Goal: Find specific page/section: Find specific page/section

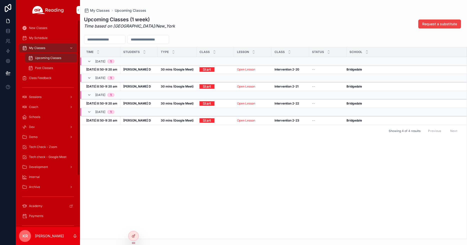
click at [49, 157] on span "Tech check - Google Meet" at bounding box center [48, 157] width 38 height 4
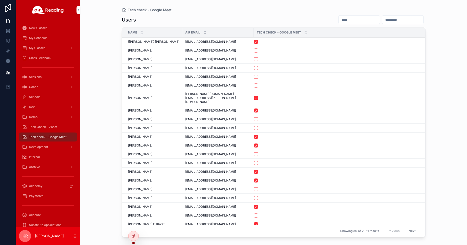
click at [339, 21] on input "scrollable content" at bounding box center [359, 19] width 41 height 7
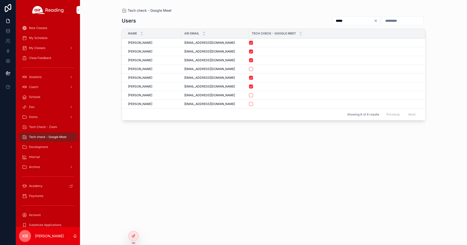
type input "*****"
drag, startPoint x: 226, startPoint y: 104, endPoint x: 182, endPoint y: 105, distance: 44.0
click at [182, 105] on td "lindaajohnson055@gmail.com lindaajohnson055@gmail.com" at bounding box center [215, 104] width 68 height 9
copy span "lindaajohnson055@gmail.com"
click at [43, 129] on div "Tech Check - Zoom" at bounding box center [48, 127] width 52 height 8
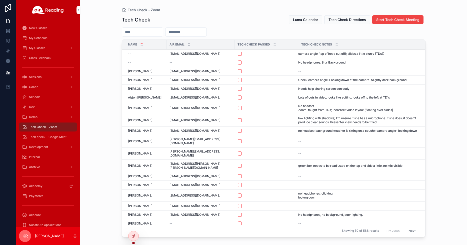
click at [199, 29] on input "scrollable content" at bounding box center [186, 32] width 41 height 7
paste input "**********"
type input "**********"
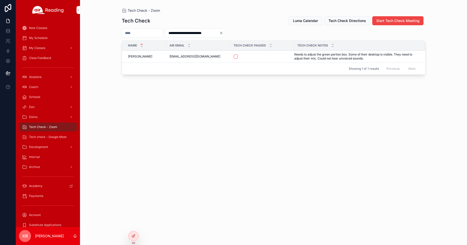
click at [222, 34] on icon "Clear" at bounding box center [221, 33] width 2 height 2
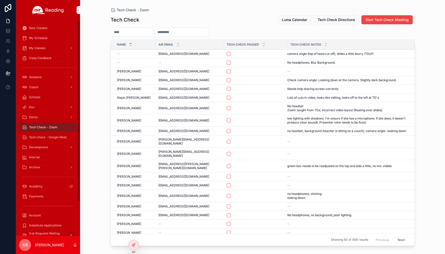
drag, startPoint x: 49, startPoint y: 139, endPoint x: 64, endPoint y: 136, distance: 15.6
click at [49, 139] on div "Tech check - Google Meet" at bounding box center [48, 137] width 52 height 8
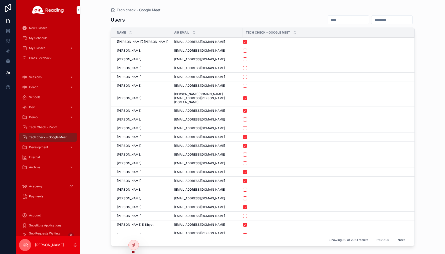
click at [328, 22] on input "scrollable content" at bounding box center [348, 19] width 41 height 7
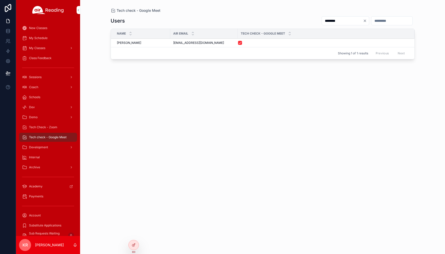
type input "********"
drag, startPoint x: 218, startPoint y: 45, endPoint x: 173, endPoint y: 46, distance: 45.0
click at [173, 46] on td "kathrynboardman8@gmail.com kathrynboardman8@gmail.com" at bounding box center [204, 43] width 68 height 9
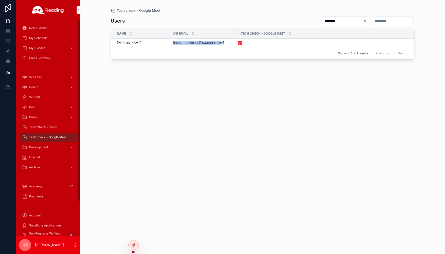
copy span "kathrynboardman8@gmail.com"
click at [51, 126] on span "Tech Check - Zoom" at bounding box center [43, 127] width 28 height 4
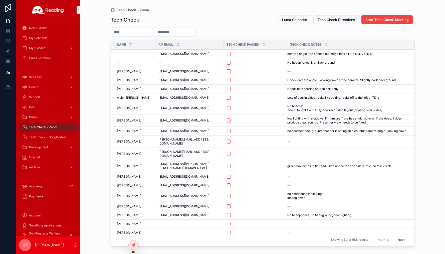
click at [193, 30] on input "scrollable content" at bounding box center [174, 32] width 41 height 7
paste input "**********"
type input "**********"
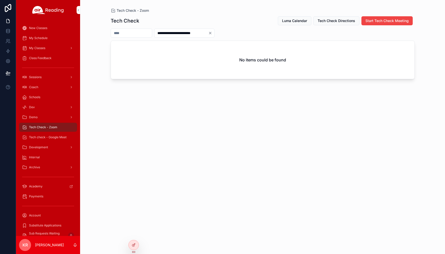
click at [212, 34] on icon "Clear" at bounding box center [210, 33] width 4 height 4
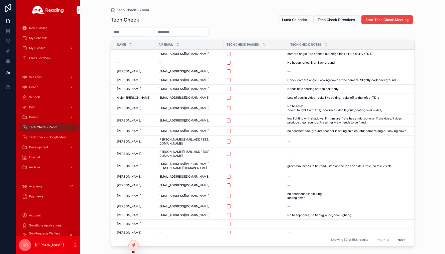
click at [296, 21] on span "Luma Calendar" at bounding box center [294, 19] width 25 height 5
click at [52, 41] on div "My Schedule" at bounding box center [48, 38] width 52 height 8
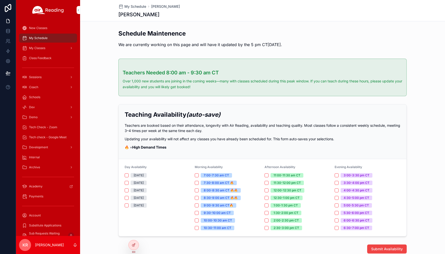
click at [0, 0] on icon at bounding box center [0, 0] width 0 height 0
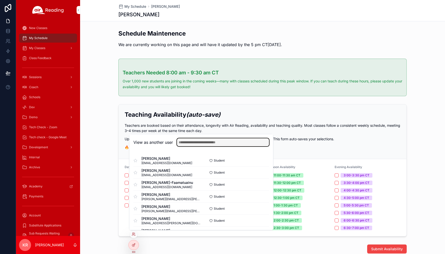
click at [201, 139] on input "text" at bounding box center [223, 142] width 92 height 8
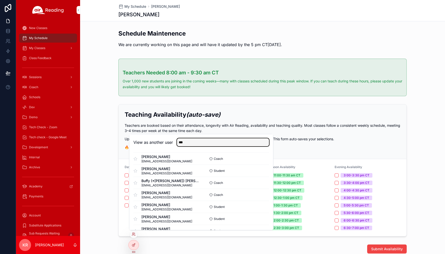
scroll to position [400, 0]
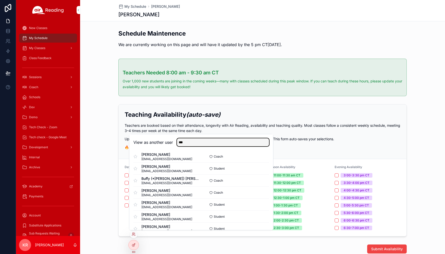
click at [197, 142] on input "***" at bounding box center [223, 142] width 92 height 8
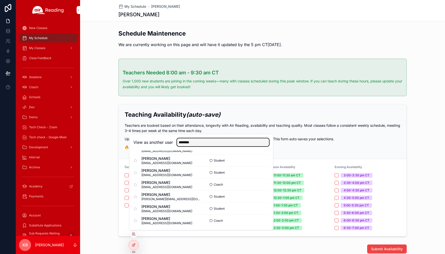
scroll to position [301, 0]
type input "********"
click at [0, 0] on button "Select" at bounding box center [0, 0] width 0 height 0
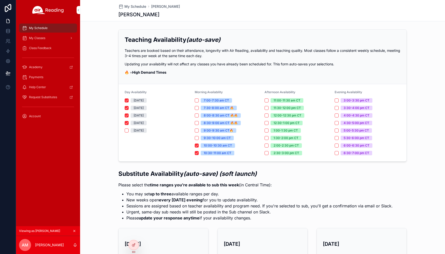
click at [52, 34] on div "My Classes" at bounding box center [48, 38] width 52 height 8
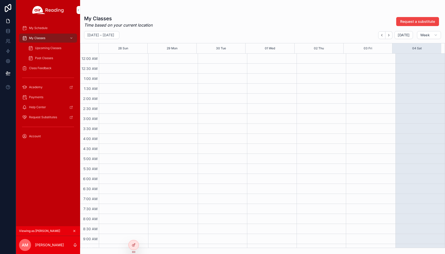
click at [51, 46] on span "Upcoming Classes" at bounding box center [48, 48] width 26 height 4
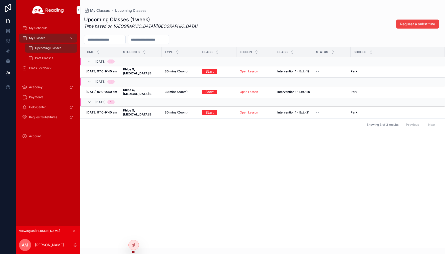
click at [48, 61] on div "Past Classes" at bounding box center [51, 58] width 46 height 8
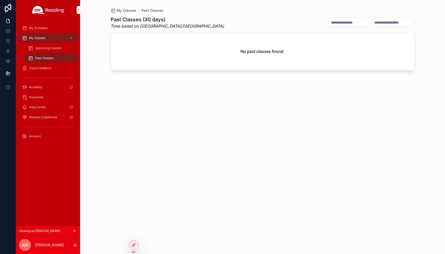
click at [48, 50] on span "Upcoming Classes" at bounding box center [48, 48] width 26 height 4
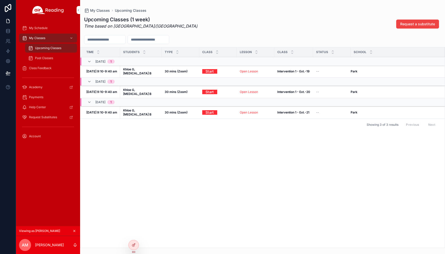
click at [75, 230] on icon "scrollable content" at bounding box center [75, 231] width 4 height 4
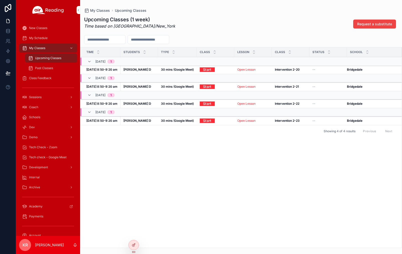
click at [52, 148] on span "Tech Check - Zoom" at bounding box center [43, 147] width 28 height 4
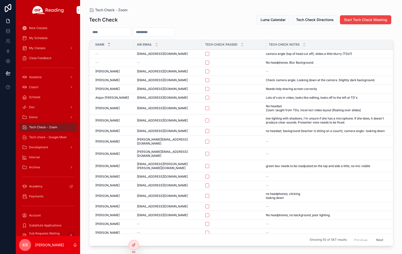
click at [272, 20] on span "Luma Calendar" at bounding box center [272, 19] width 25 height 5
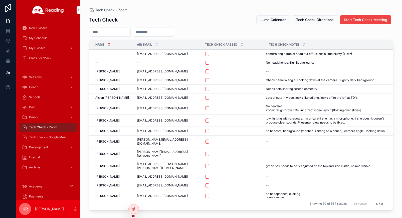
click at [42, 48] on span "My Classes" at bounding box center [37, 48] width 16 height 4
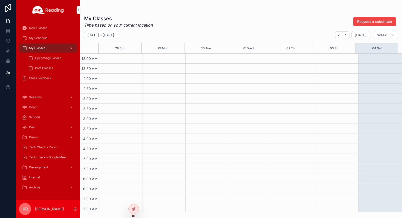
click at [49, 58] on span "Upcoming Classes" at bounding box center [48, 58] width 26 height 4
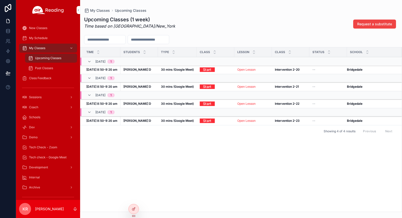
click at [224, 168] on div "Time Students Type Class Lesson Class Status School 10/07, Tue 1 Oct 7, 8:50-9:…" at bounding box center [240, 129] width 321 height 164
click at [91, 62] on icon "scrollable content" at bounding box center [89, 62] width 4 height 4
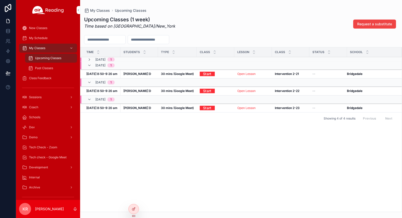
click at [89, 59] on icon "scrollable content" at bounding box center [89, 60] width 4 height 4
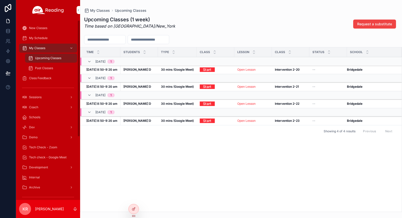
click at [43, 40] on div "My Schedule" at bounding box center [48, 38] width 52 height 8
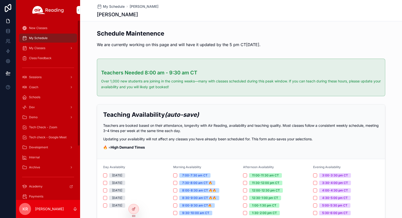
click at [44, 48] on span "My Classes" at bounding box center [37, 48] width 16 height 4
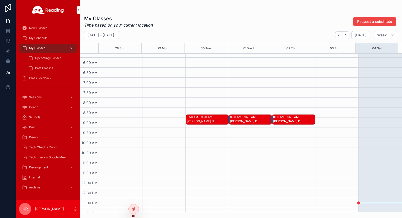
scroll to position [125, 0]
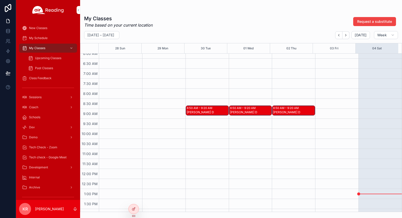
click at [247, 111] on div "8:50 AM – 9:20 AM Daron D" at bounding box center [250, 111] width 43 height 10
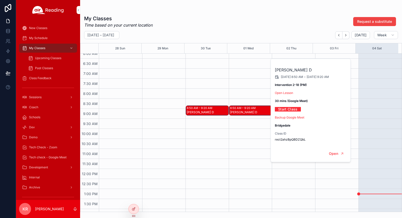
click at [201, 110] on div "8:50 AM – 9:20 AM Daron D" at bounding box center [207, 111] width 43 height 10
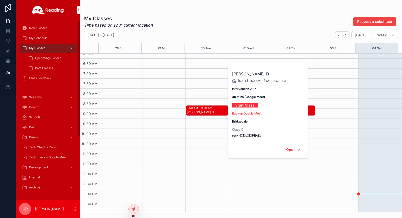
click at [43, 57] on span "Upcoming Classes" at bounding box center [48, 58] width 26 height 4
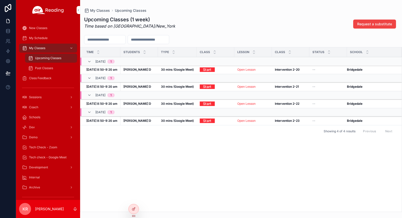
click at [246, 70] on link "Open Lesson" at bounding box center [246, 70] width 18 height 4
click at [43, 45] on div "My Classes" at bounding box center [48, 48] width 52 height 8
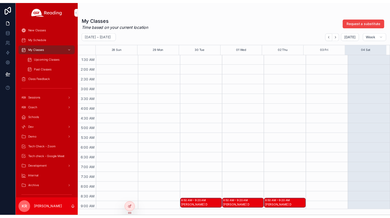
scroll to position [75, 0]
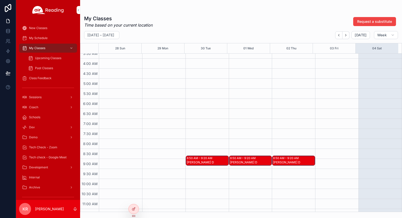
click at [253, 162] on div "8:50 AM – 9:20 AM Daron D" at bounding box center [250, 161] width 43 height 10
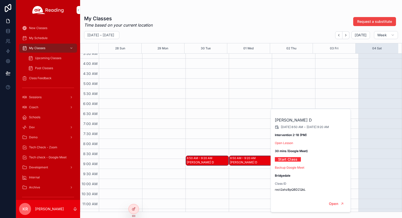
click at [283, 144] on link "Open Lesson" at bounding box center [284, 143] width 18 height 4
click at [223, 93] on div "8:50 AM – 9:20 AM Daron D" at bounding box center [206, 218] width 43 height 480
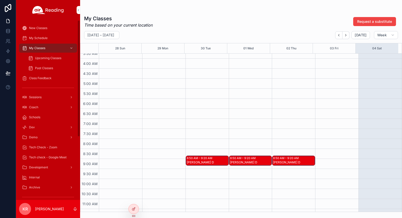
click at [51, 147] on span "Tech Check - Zoom" at bounding box center [43, 147] width 28 height 4
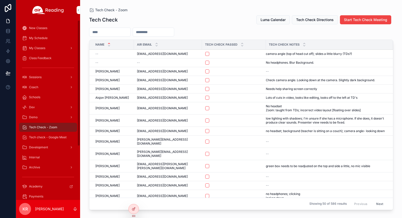
click at [109, 31] on input "scrollable content" at bounding box center [109, 32] width 41 height 7
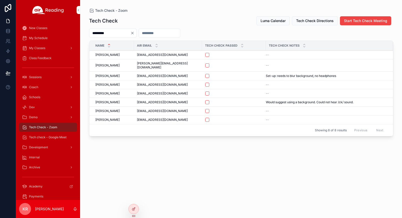
click at [118, 33] on input "*********" at bounding box center [109, 33] width 41 height 7
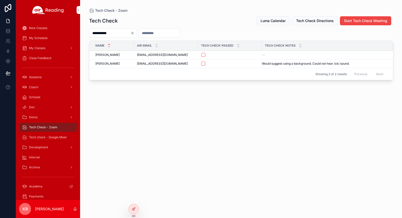
type input "**********"
click at [203, 64] on button "scrollable content" at bounding box center [203, 64] width 4 height 4
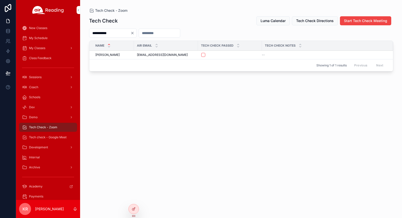
click at [53, 138] on span "Tech check - Google Meet" at bounding box center [48, 137] width 38 height 4
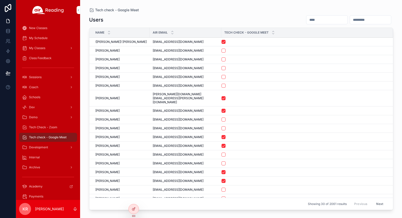
click at [306, 18] on input "scrollable content" at bounding box center [326, 19] width 41 height 7
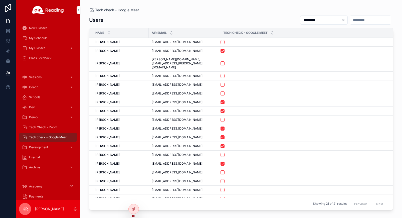
type input "*********"
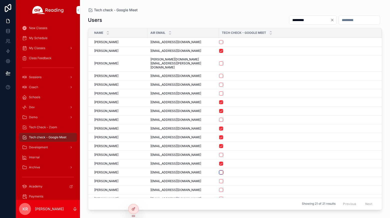
click at [219, 170] on button "scrollable content" at bounding box center [221, 172] width 4 height 4
drag, startPoint x: 40, startPoint y: 128, endPoint x: 45, endPoint y: 128, distance: 4.8
click at [40, 128] on span "Tech Check - Zoom" at bounding box center [43, 127] width 28 height 4
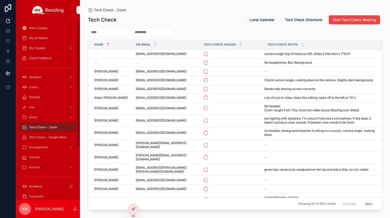
click at [43, 39] on span "My Schedule" at bounding box center [38, 38] width 19 height 4
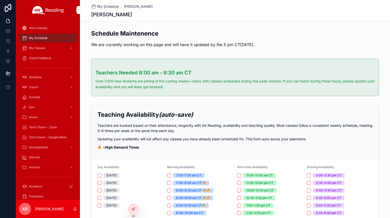
click at [0, 0] on div at bounding box center [0, 0] width 0 height 0
click at [0, 0] on icon at bounding box center [0, 0] width 0 height 0
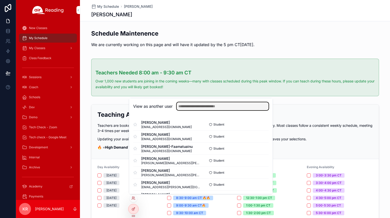
click at [193, 107] on input "text" at bounding box center [223, 106] width 92 height 8
type input "*********"
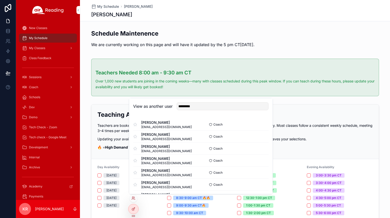
click at [0, 0] on button "Select" at bounding box center [0, 0] width 0 height 0
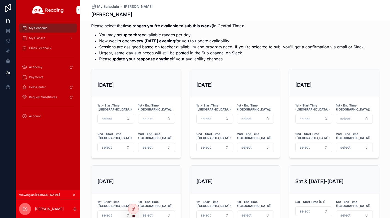
scroll to position [100, 0]
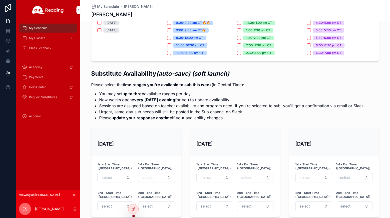
click at [75, 195] on icon "scrollable content" at bounding box center [75, 195] width 4 height 4
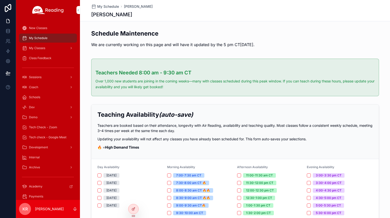
click at [0, 0] on icon at bounding box center [0, 0] width 0 height 0
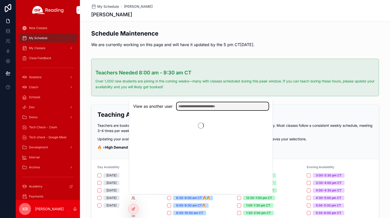
click at [199, 107] on input "text" at bounding box center [223, 106] width 92 height 8
click at [199, 106] on input "*******" at bounding box center [223, 106] width 92 height 8
click at [201, 108] on input "*******" at bounding box center [223, 106] width 92 height 8
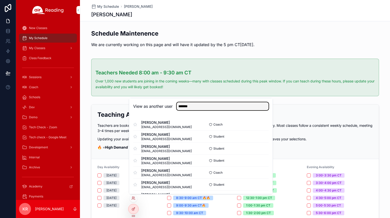
type input "*******"
click at [0, 0] on button "Select" at bounding box center [0, 0] width 0 height 0
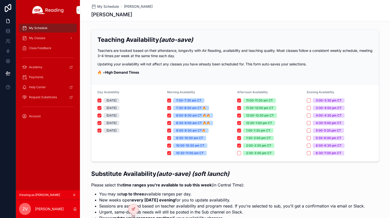
click at [35, 37] on span "My Classes" at bounding box center [37, 38] width 16 height 4
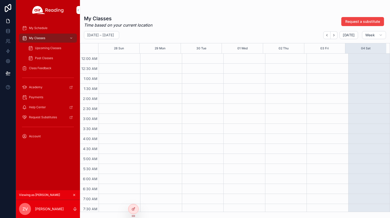
click at [40, 47] on span "Upcoming Classes" at bounding box center [48, 48] width 26 height 4
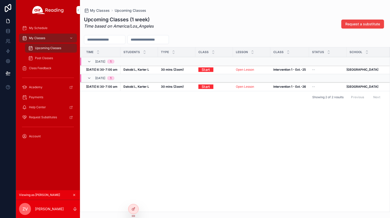
click at [74, 195] on icon "scrollable content" at bounding box center [75, 195] width 4 height 4
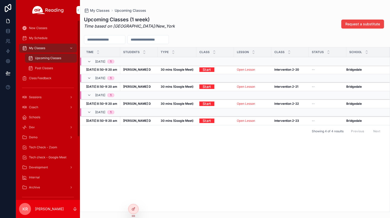
click at [47, 146] on span "Tech Check - Zoom" at bounding box center [43, 147] width 28 height 4
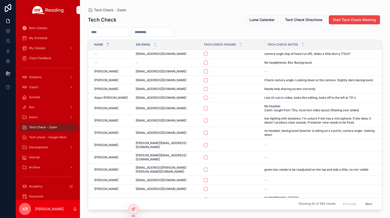
click at [260, 22] on span "Luma Calendar" at bounding box center [262, 19] width 25 height 5
